Goal: Information Seeking & Learning: Find contact information

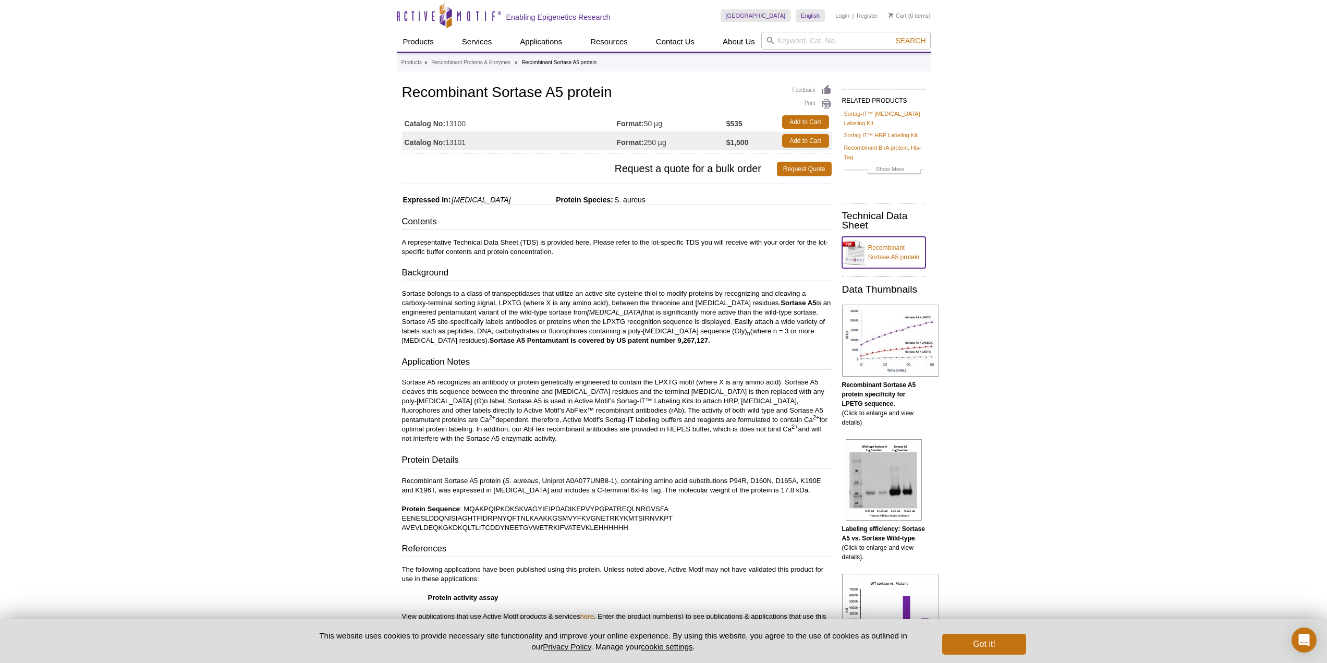
click at [891, 237] on link "Recombinant Sortase A5 protein" at bounding box center [883, 252] width 83 height 31
click at [471, 125] on td "Catalog No: 13100" at bounding box center [509, 122] width 215 height 19
click at [470, 125] on td "Catalog No: 13100" at bounding box center [509, 122] width 215 height 19
drag, startPoint x: 470, startPoint y: 145, endPoint x: 448, endPoint y: 146, distance: 21.9
click at [448, 146] on td "Catalog No: 13101" at bounding box center [509, 140] width 215 height 19
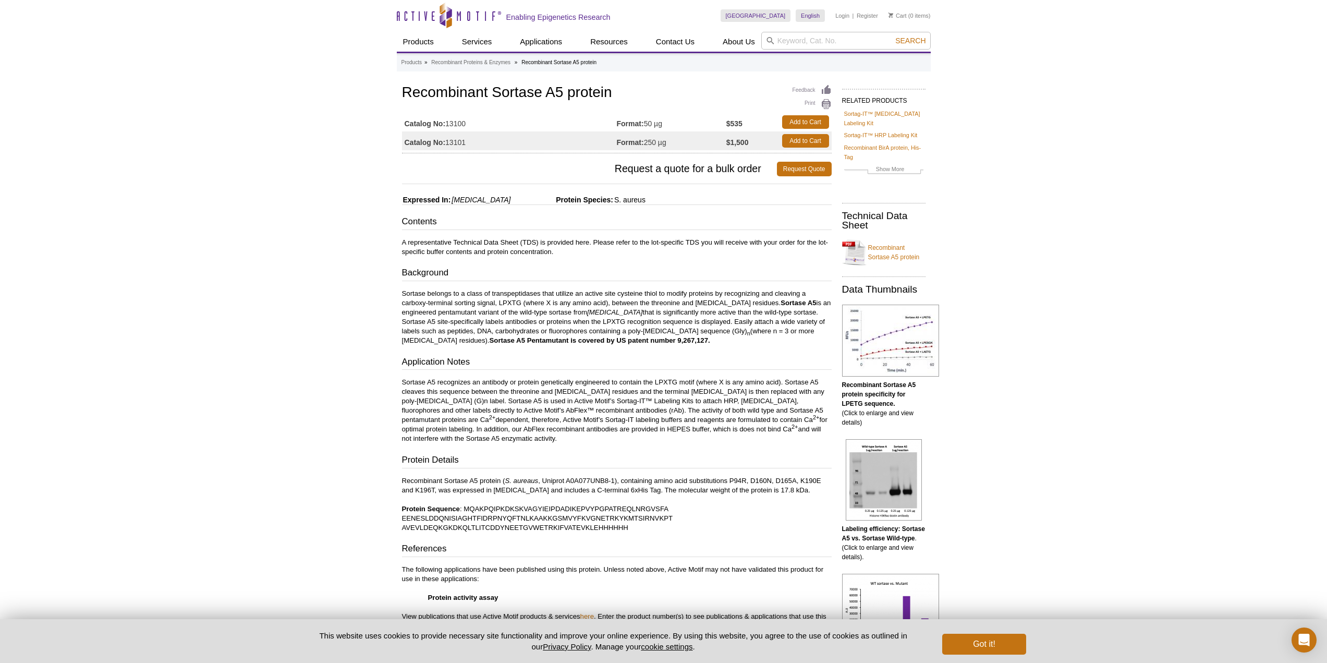
copy td "13101"
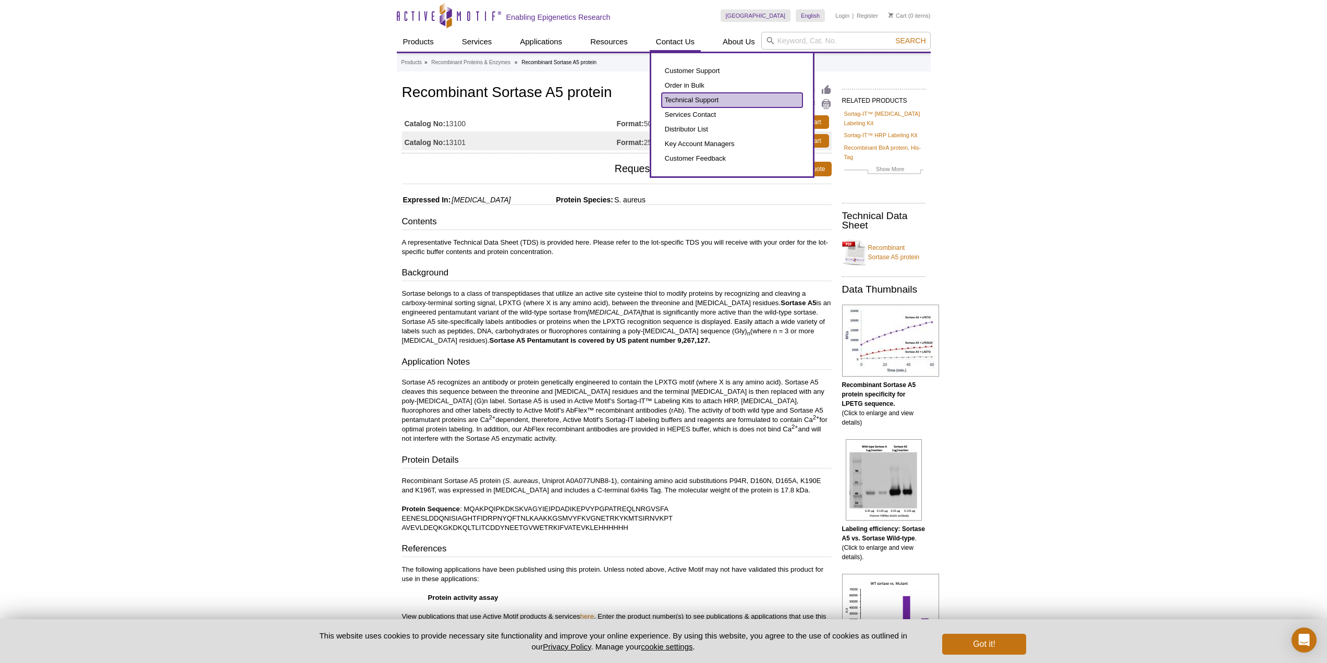
click at [672, 98] on link "Technical Support" at bounding box center [732, 100] width 141 height 15
